Goal: Book appointment/travel/reservation

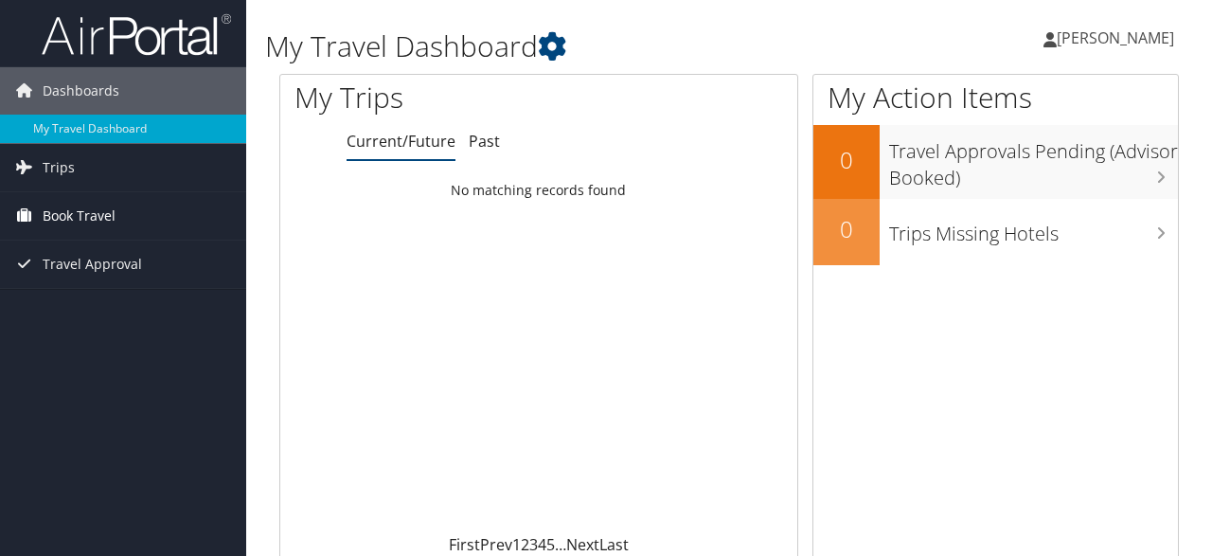
click at [101, 213] on span "Book Travel" at bounding box center [79, 215] width 73 height 47
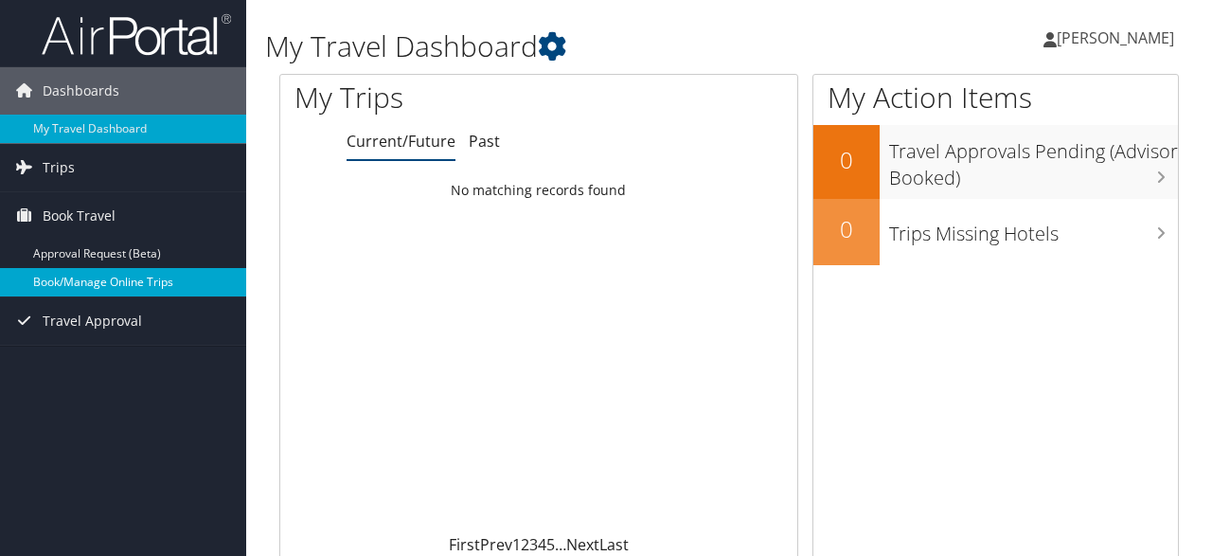
click at [121, 276] on link "Book/Manage Online Trips" at bounding box center [123, 282] width 246 height 28
click at [97, 170] on link "Trips" at bounding box center [123, 167] width 246 height 47
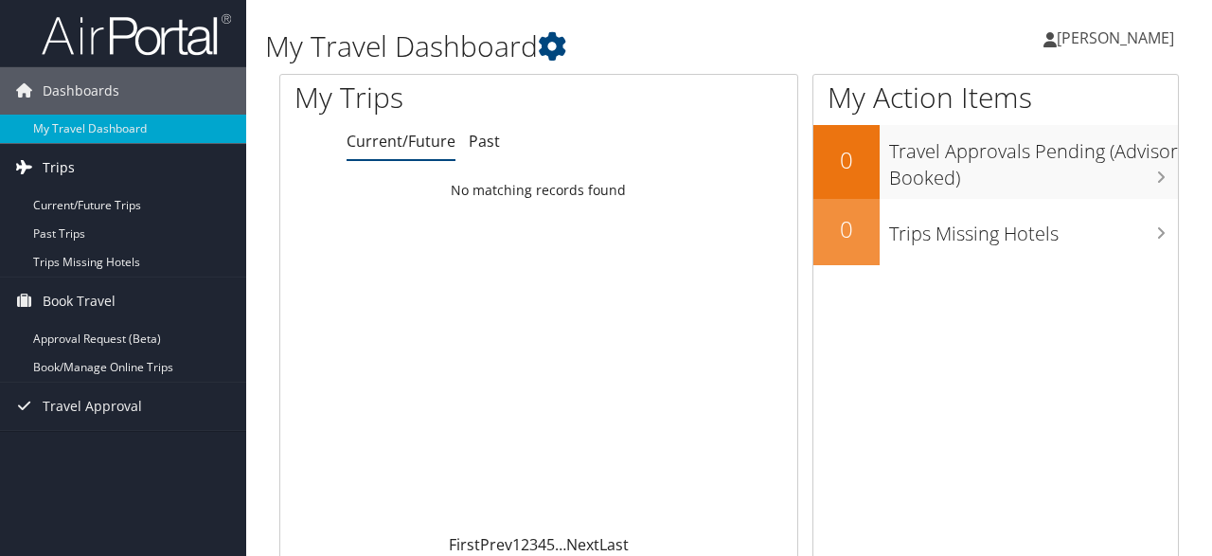
click at [94, 170] on link "Trips" at bounding box center [123, 167] width 246 height 47
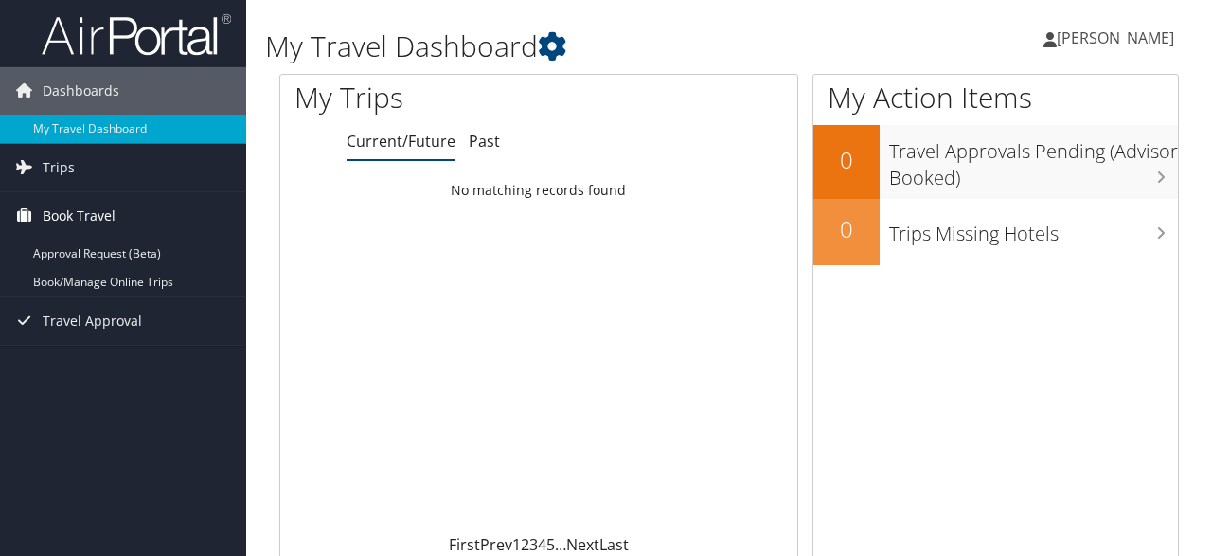
click at [107, 211] on span "Book Travel" at bounding box center [79, 215] width 73 height 47
click at [107, 210] on span "Book Travel" at bounding box center [79, 215] width 73 height 47
click at [135, 278] on link "Book/Manage Online Trips" at bounding box center [123, 282] width 246 height 28
